Goal: Task Accomplishment & Management: Manage account settings

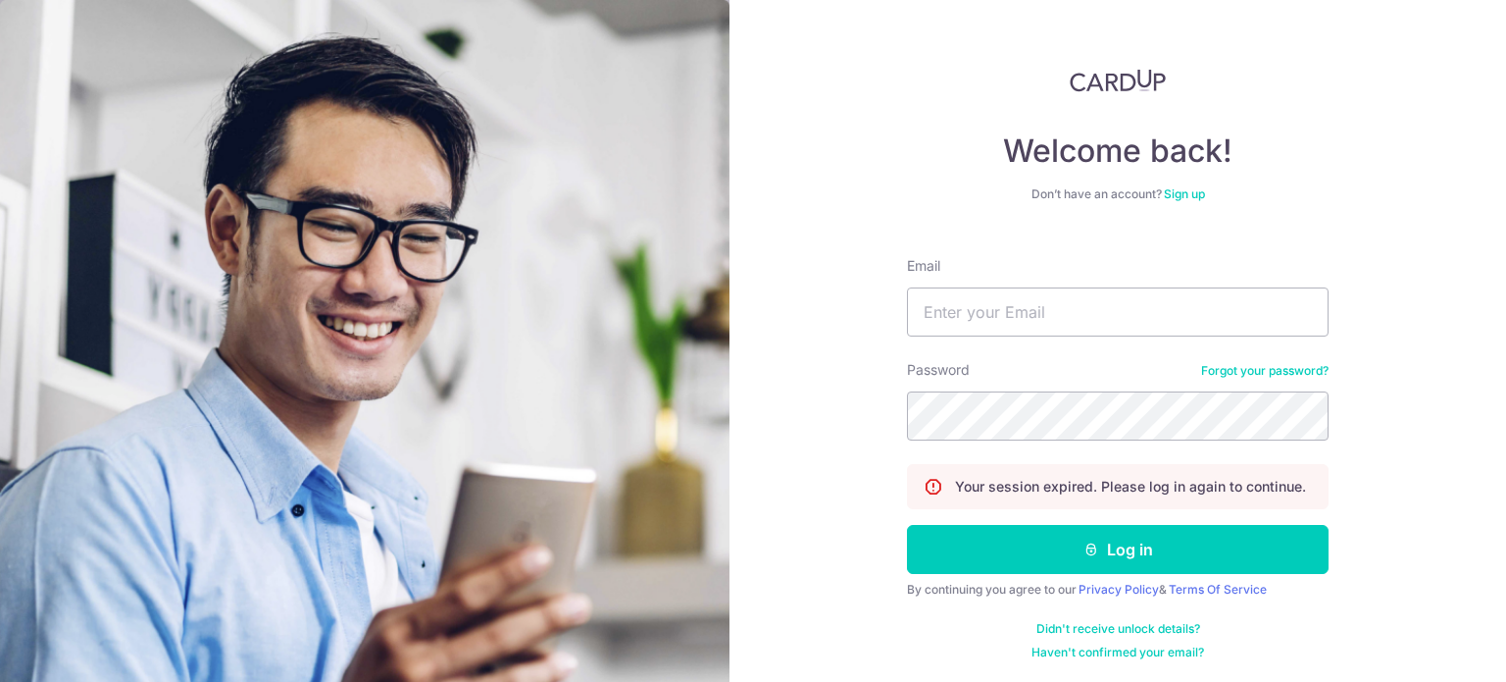
click at [1096, 305] on input "Email" at bounding box center [1118, 311] width 422 height 49
type input "carinnatham@hotmail.com"
click at [907, 525] on button "Log in" at bounding box center [1118, 549] width 422 height 49
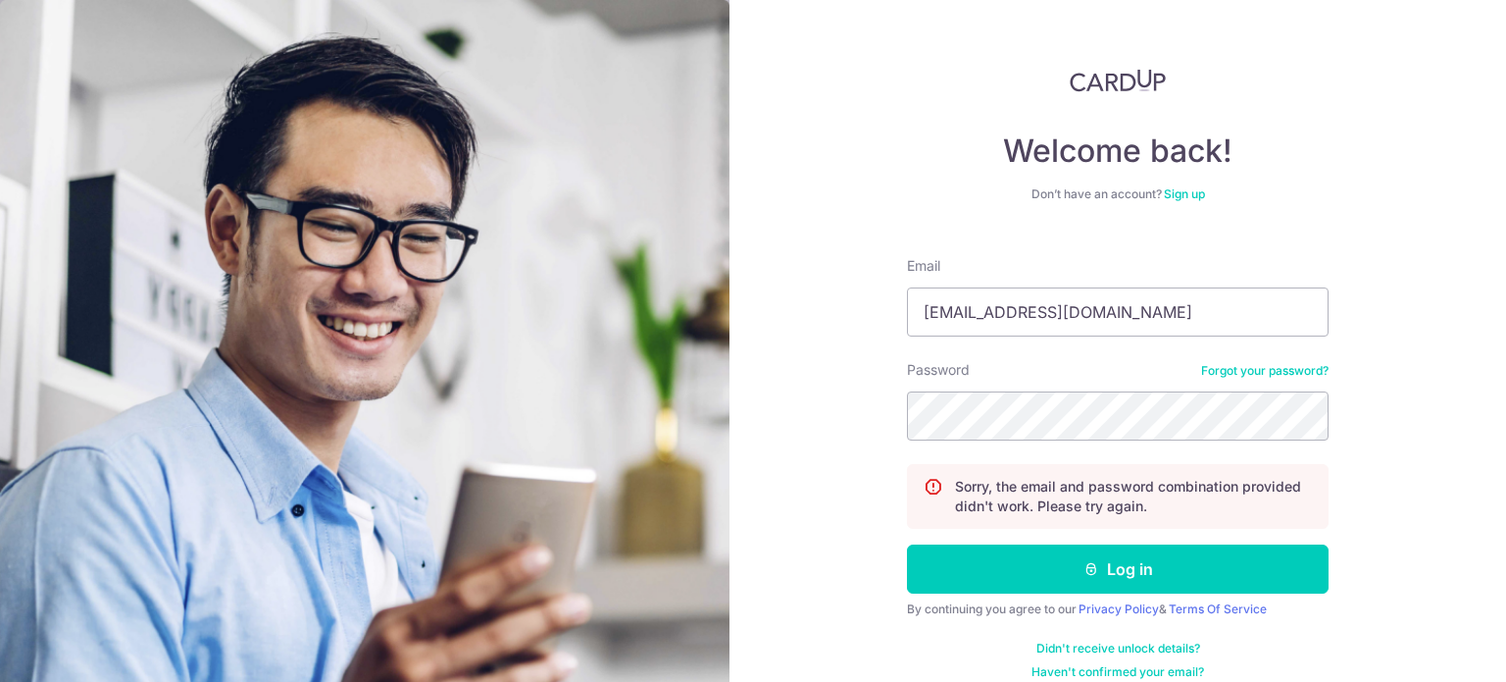
type input "[EMAIL_ADDRESS][DOMAIN_NAME]"
click at [907, 544] on button "Log in" at bounding box center [1118, 568] width 422 height 49
click at [996, 310] on input "Email" at bounding box center [1118, 311] width 422 height 49
type input "carinnatham@hotmail.com"
click at [907, 544] on button "Log in" at bounding box center [1118, 568] width 422 height 49
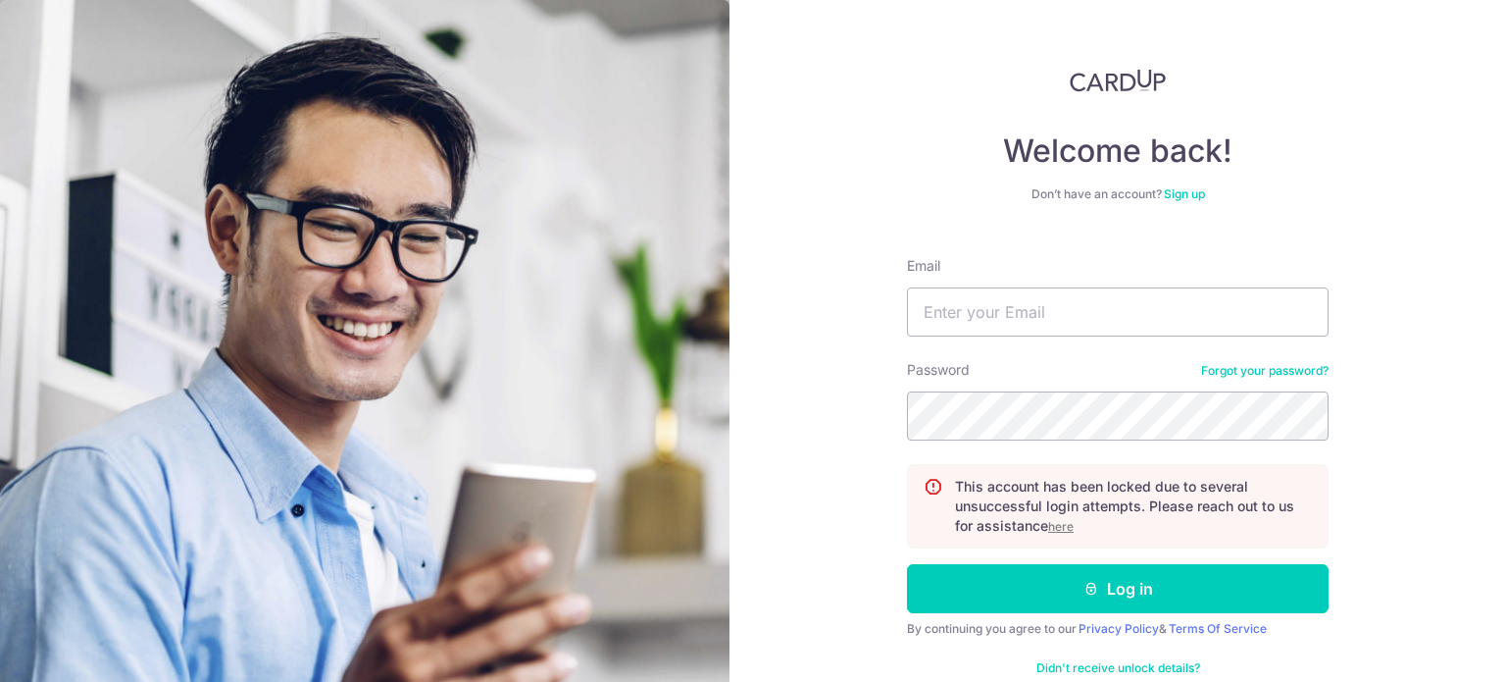
click at [1058, 531] on u "here" at bounding box center [1060, 526] width 25 height 15
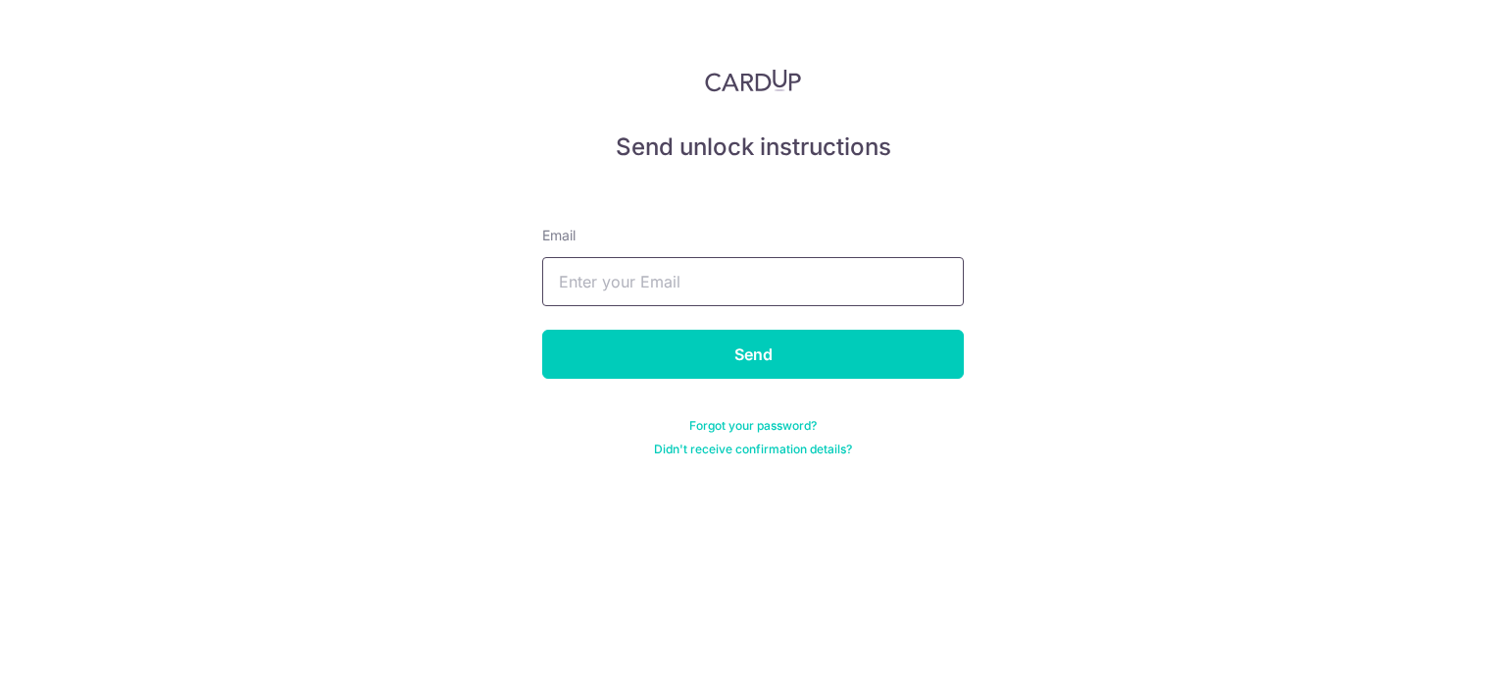
click at [820, 267] on input "text" at bounding box center [753, 281] width 422 height 49
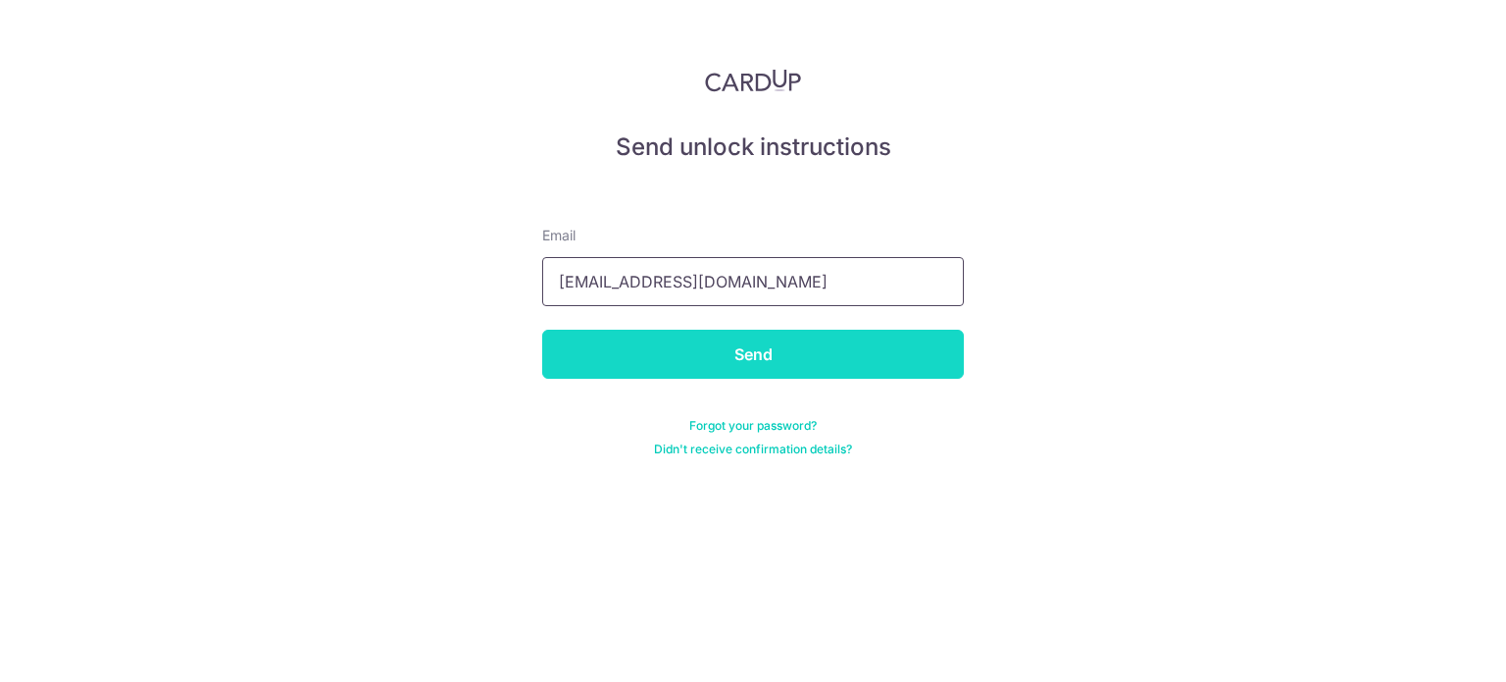
type input "[EMAIL_ADDRESS][DOMAIN_NAME]"
click at [801, 335] on input "Send" at bounding box center [753, 353] width 422 height 49
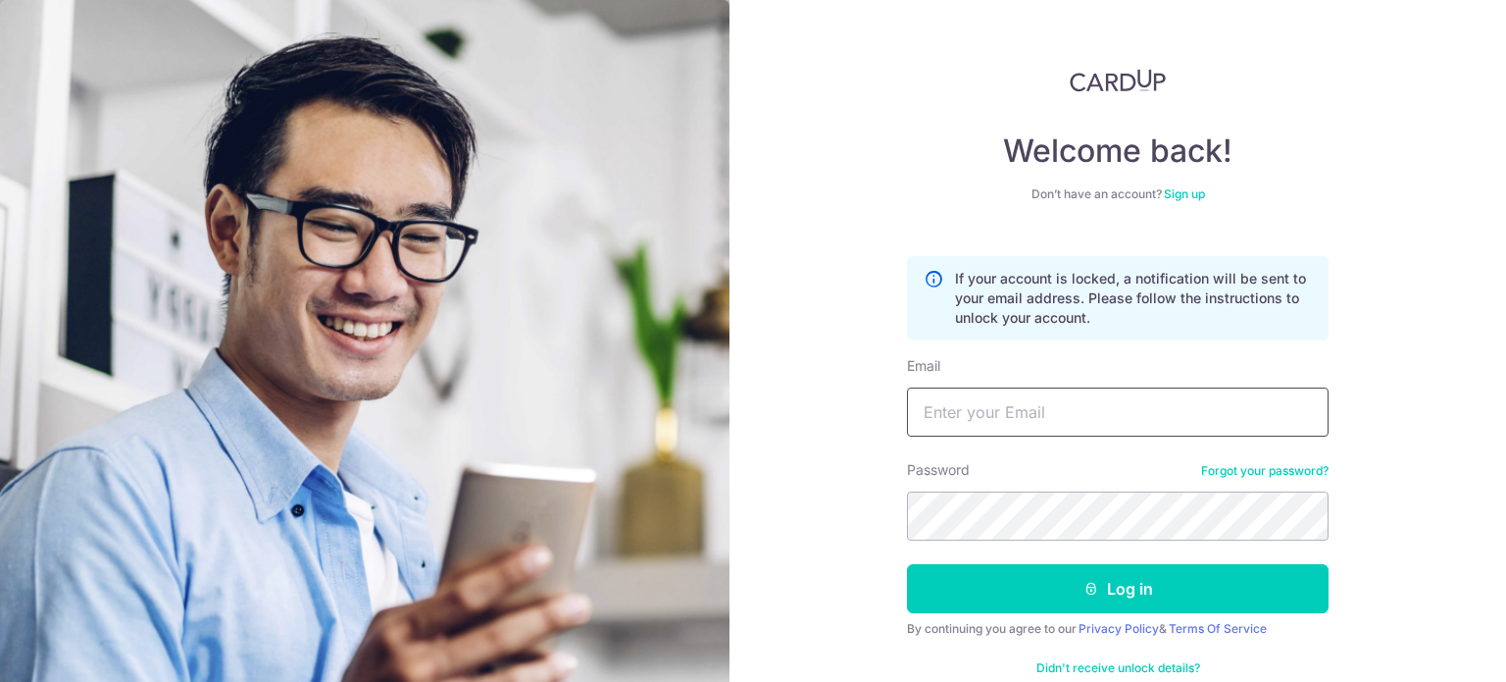
click at [1026, 413] on input "Email" at bounding box center [1118, 411] width 422 height 49
type input "[EMAIL_ADDRESS][DOMAIN_NAME]"
click at [907, 564] on button "Log in" at bounding box center [1118, 588] width 422 height 49
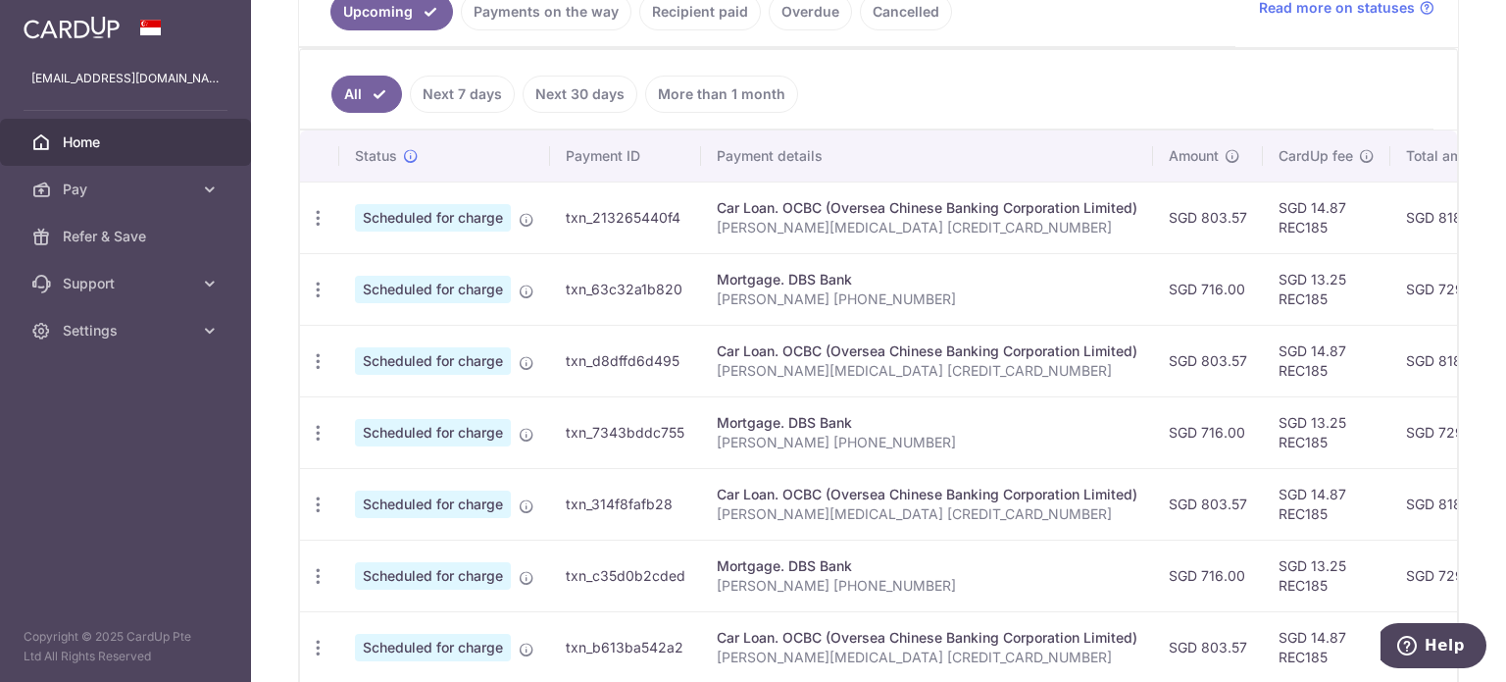
scroll to position [447, 0]
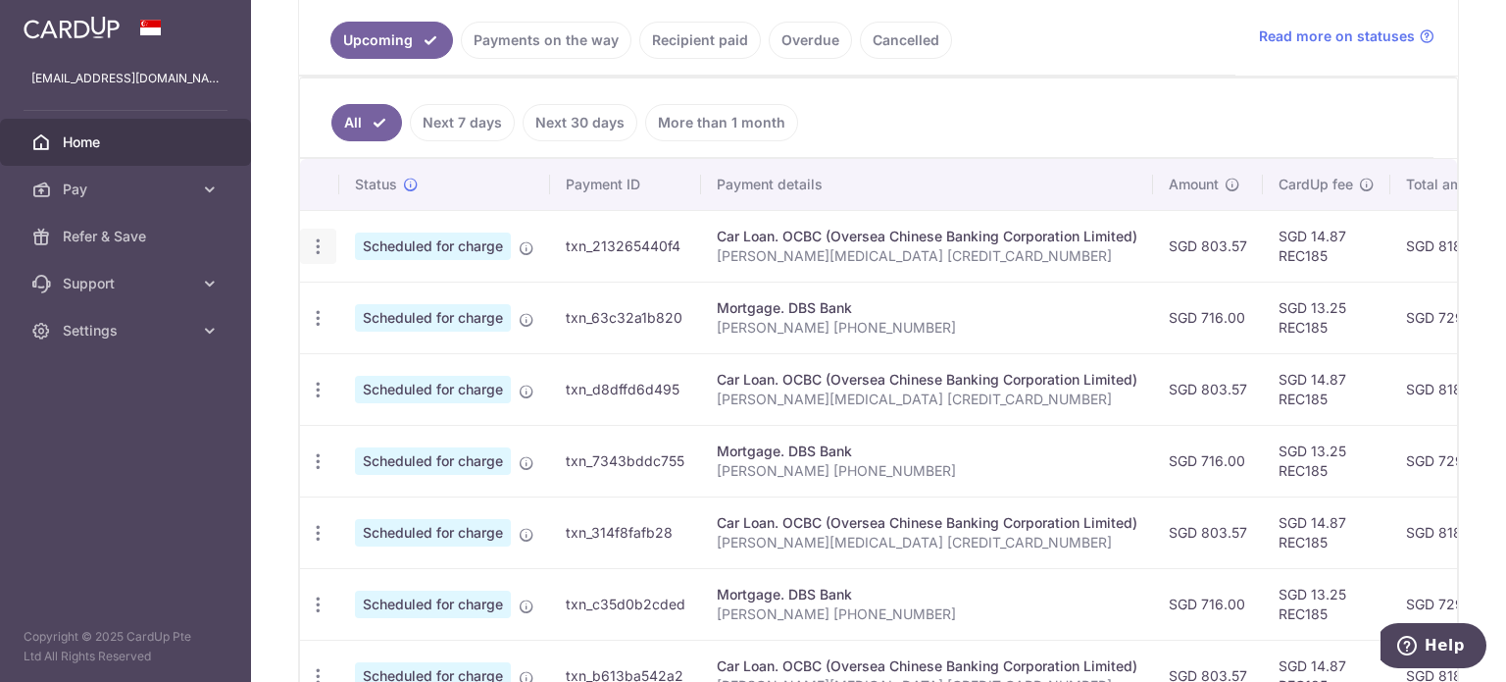
click at [323, 246] on icon "button" at bounding box center [318, 246] width 21 height 21
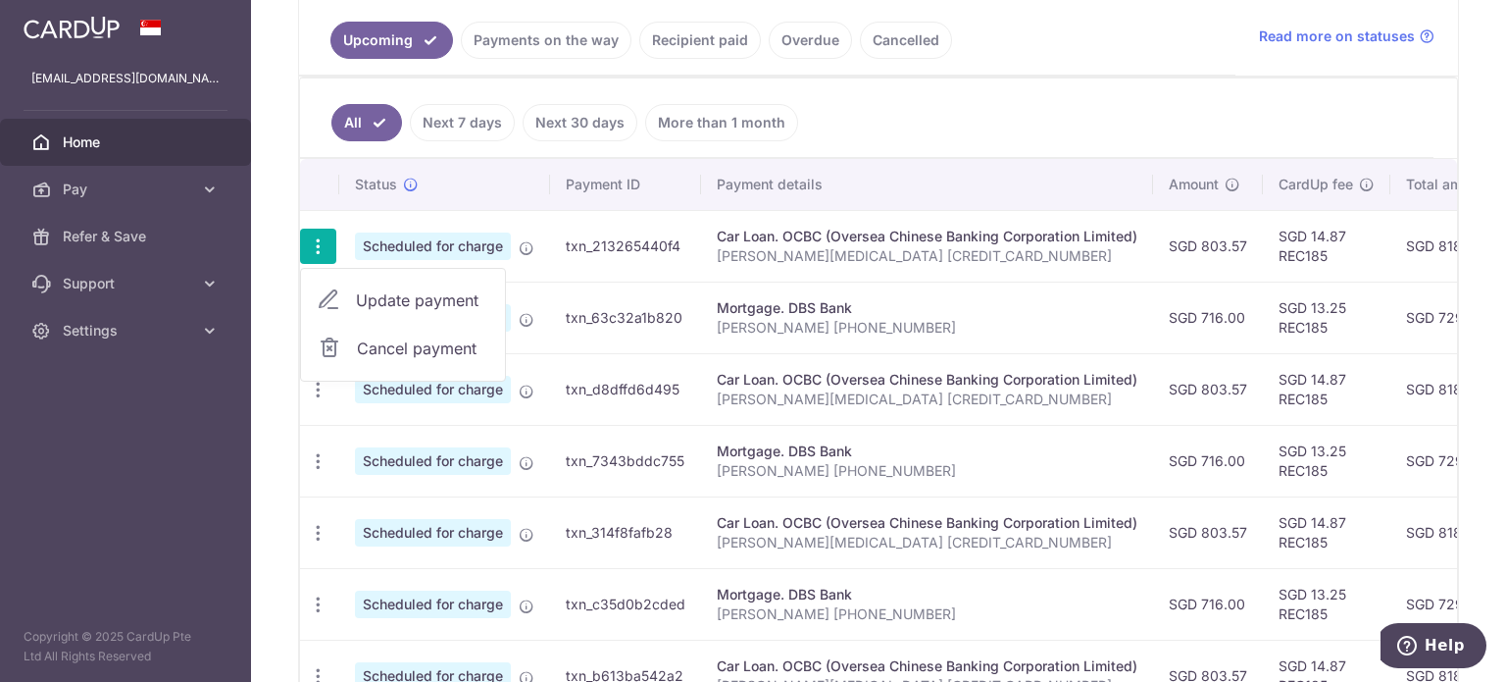
click at [1081, 112] on ul "All Next 7 days Next 30 days More than 1 month" at bounding box center [867, 117] width 1134 height 79
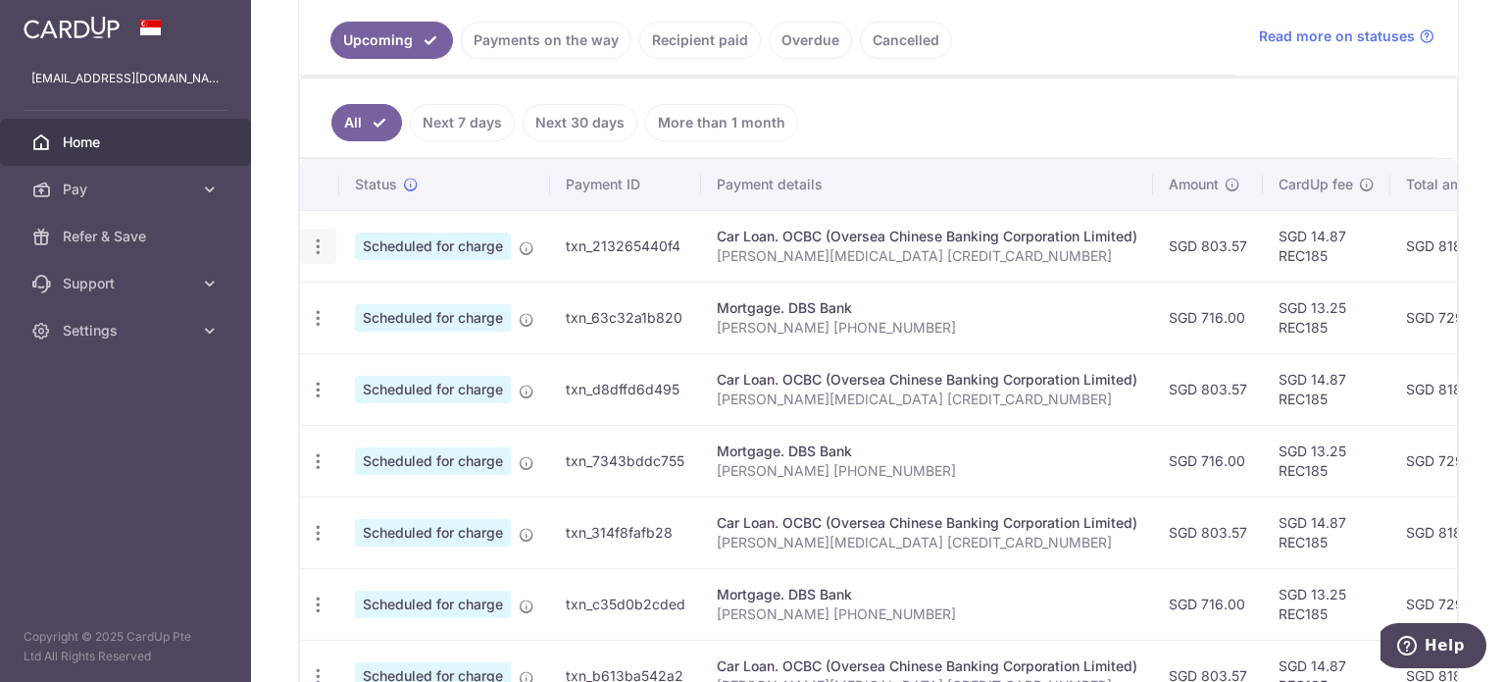
click at [317, 242] on icon "button" at bounding box center [318, 246] width 21 height 21
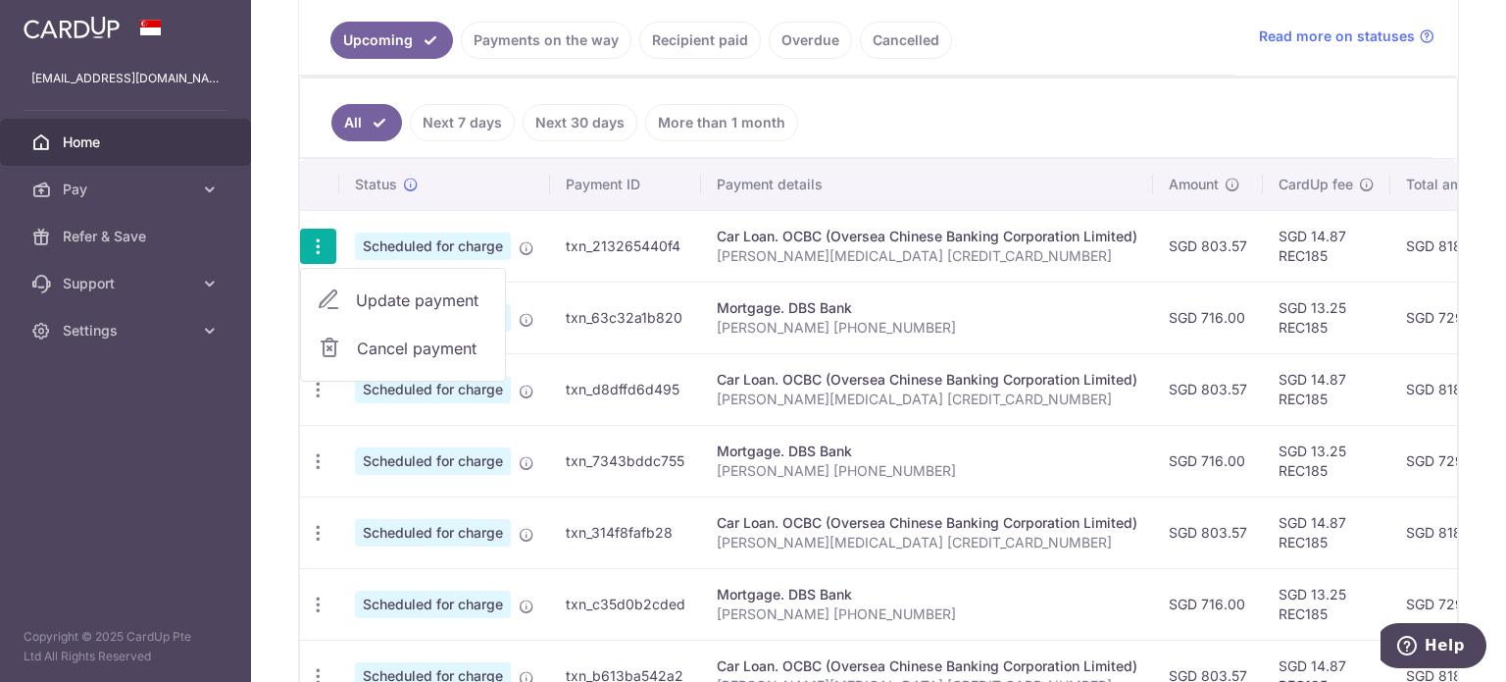
click at [424, 293] on span "Update payment" at bounding box center [422, 300] width 133 height 24
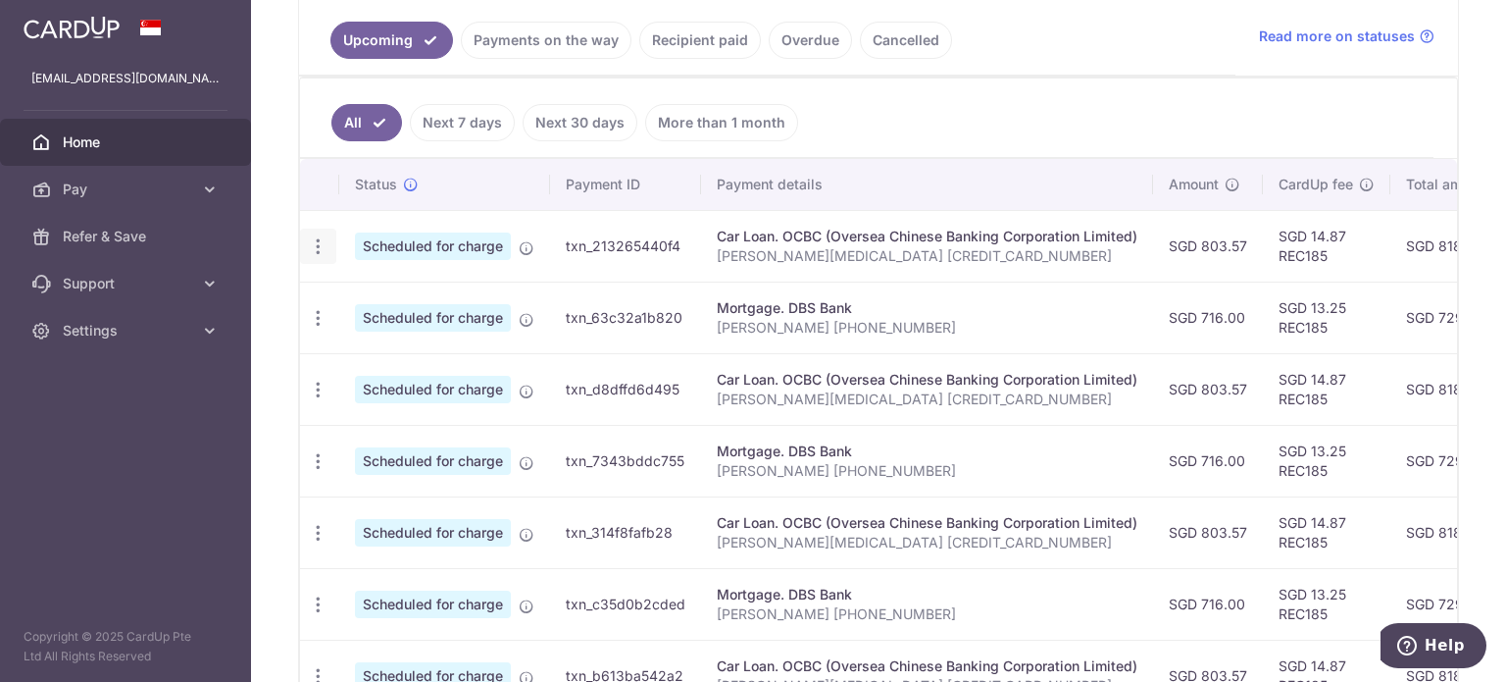
radio input "true"
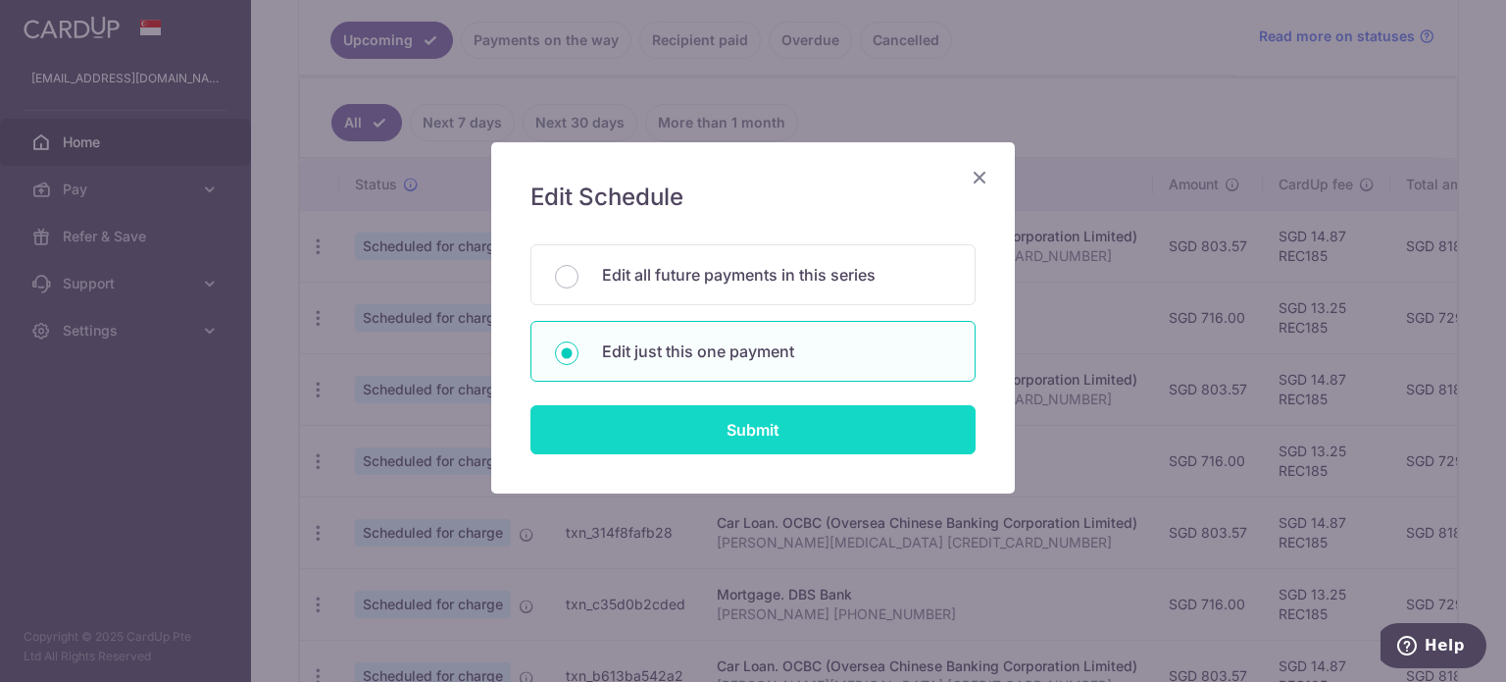
click at [759, 423] on input "Submit" at bounding box center [753, 429] width 445 height 49
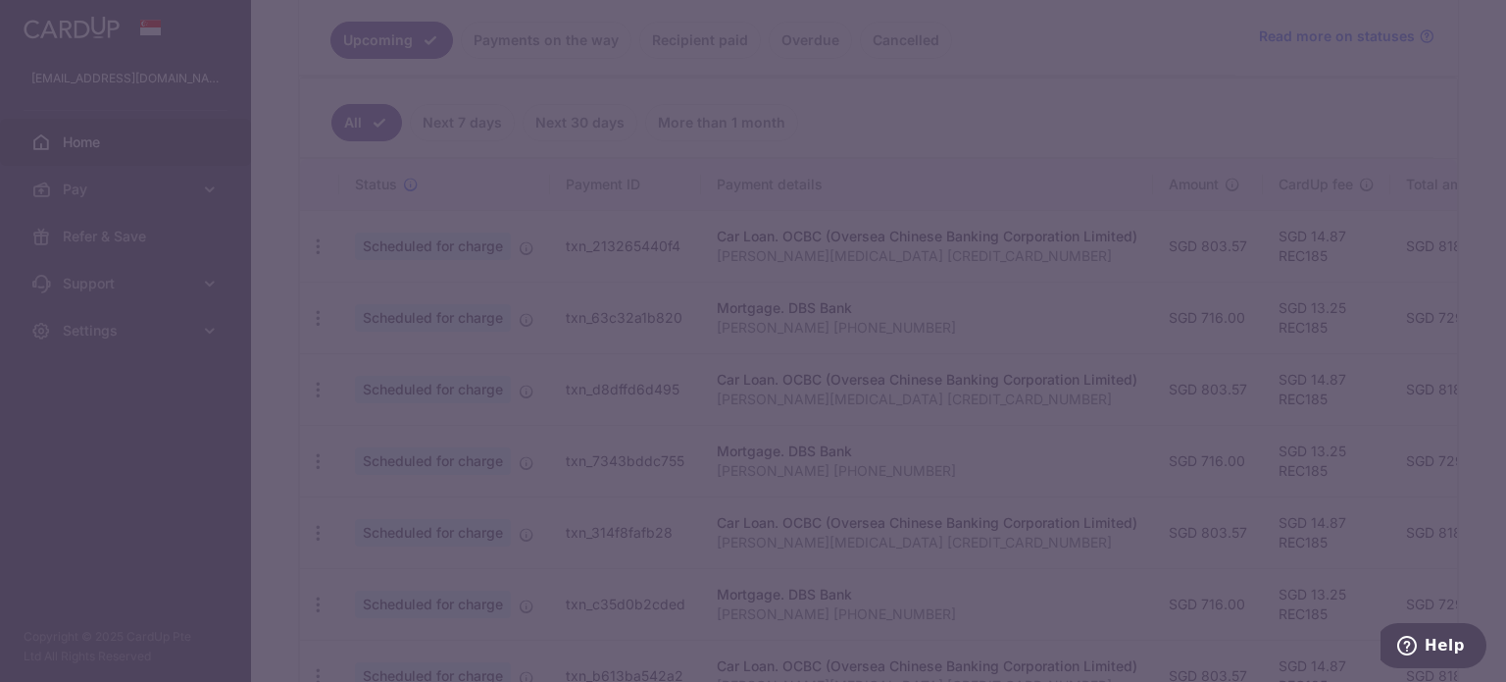
type input "REC185"
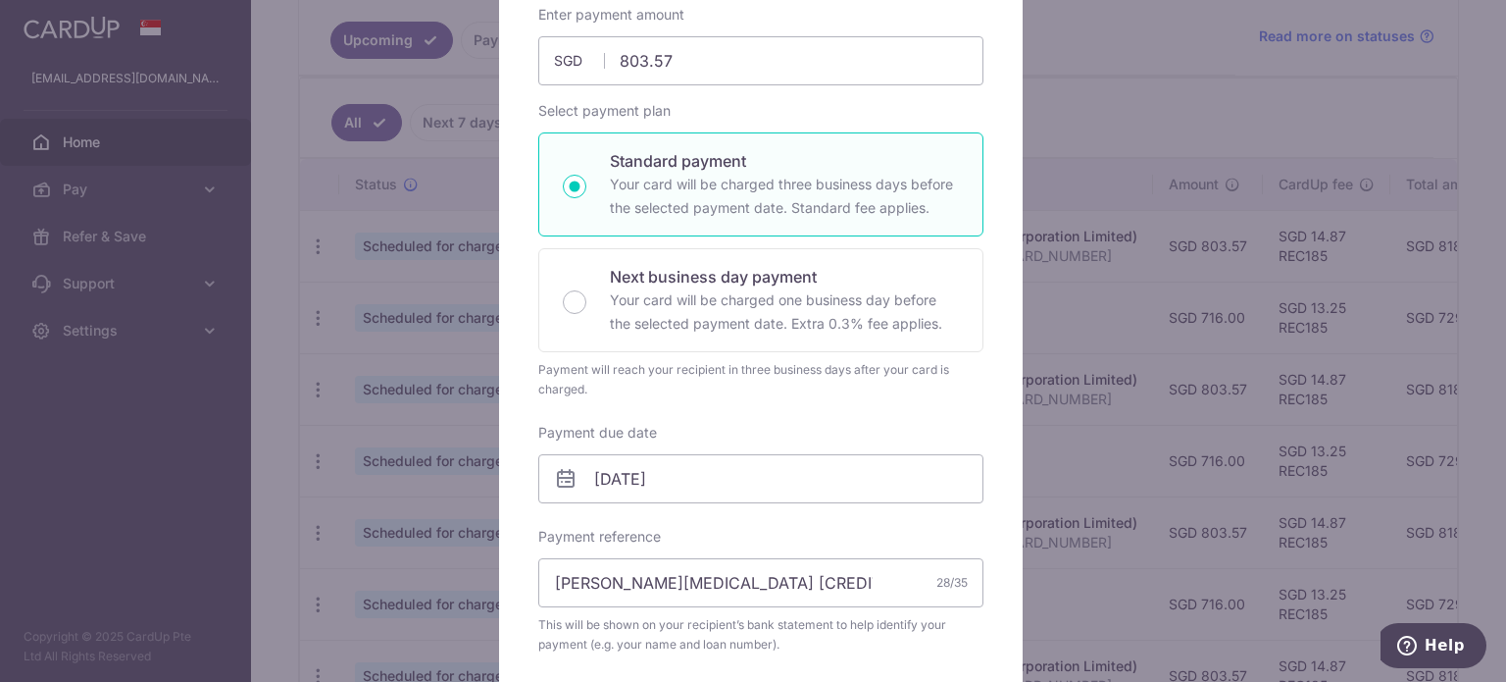
scroll to position [98, 0]
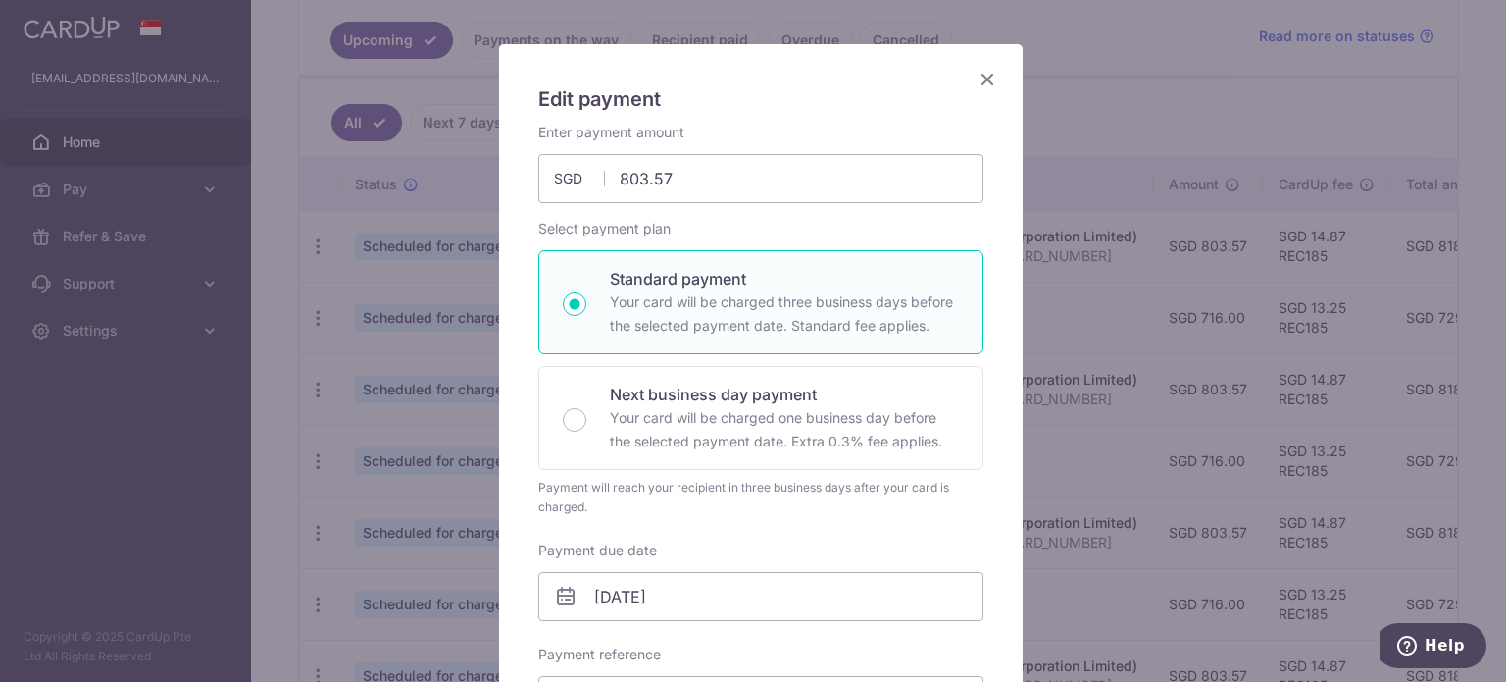
click at [979, 77] on icon "Close" at bounding box center [988, 79] width 24 height 25
